Goal: Task Accomplishment & Management: Manage account settings

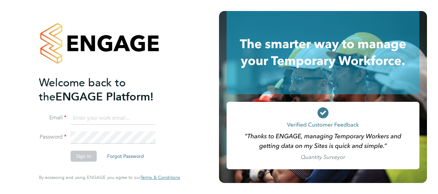
type input "connor.pattenden@vistry.co.uk"
click at [82, 158] on button "Sign In" at bounding box center [84, 156] width 26 height 11
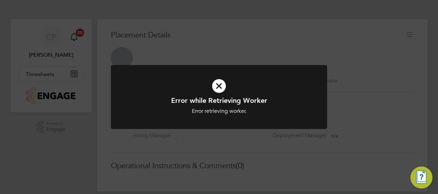
click at [19, 154] on div "Error while Retrieving Worker Error retrieving worker. Cancel Okay" at bounding box center [219, 97] width 438 height 194
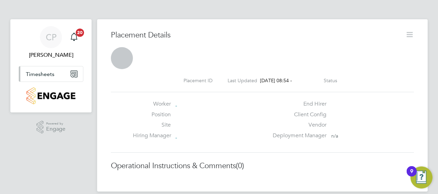
click at [48, 76] on span "Timesheets" at bounding box center [40, 74] width 29 height 7
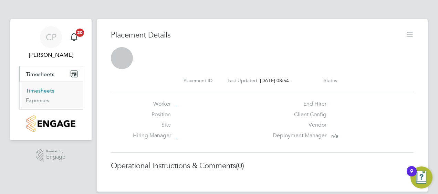
click at [41, 91] on link "Timesheets" at bounding box center [40, 90] width 29 height 7
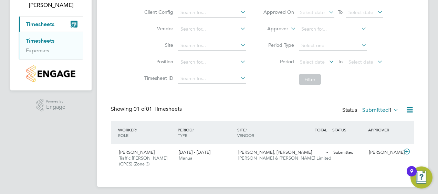
scroll to position [53, 0]
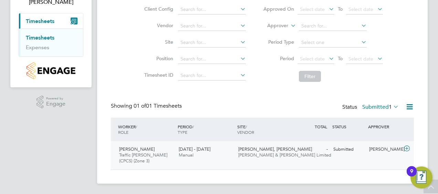
click at [238, 155] on span "[PERSON_NAME] & [PERSON_NAME] Limited" at bounding box center [284, 155] width 93 height 6
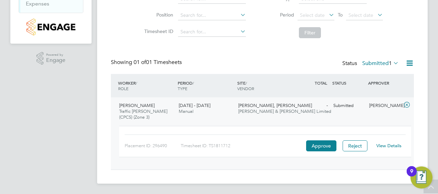
click at [244, 109] on span "[PERSON_NAME] & [PERSON_NAME] Limited" at bounding box center [284, 111] width 93 height 6
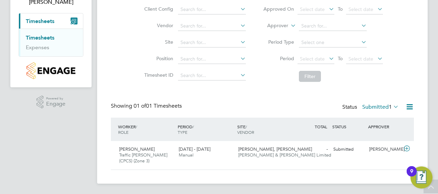
click at [270, 137] on div "SITE / VENDOR" at bounding box center [265, 129] width 60 height 18
click at [268, 147] on span "[PERSON_NAME], [PERSON_NAME]" at bounding box center [275, 149] width 74 height 6
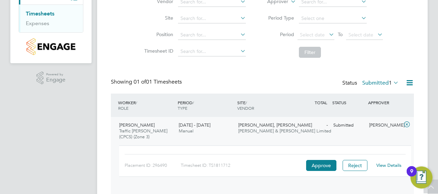
scroll to position [97, 0]
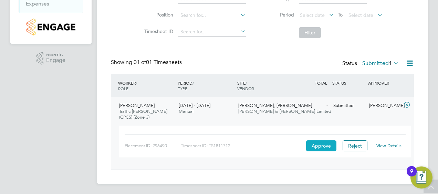
click at [319, 143] on button "Approve" at bounding box center [321, 145] width 30 height 11
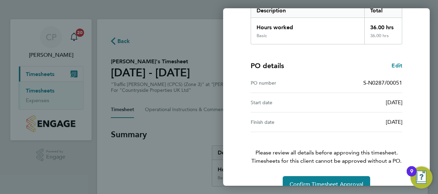
scroll to position [135, 0]
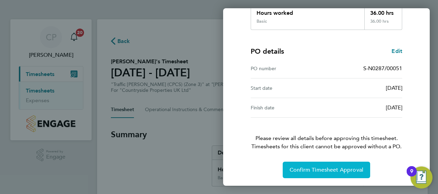
click at [327, 169] on span "Confirm Timesheet Approval" at bounding box center [327, 170] width 74 height 7
